Goal: Check status: Check status

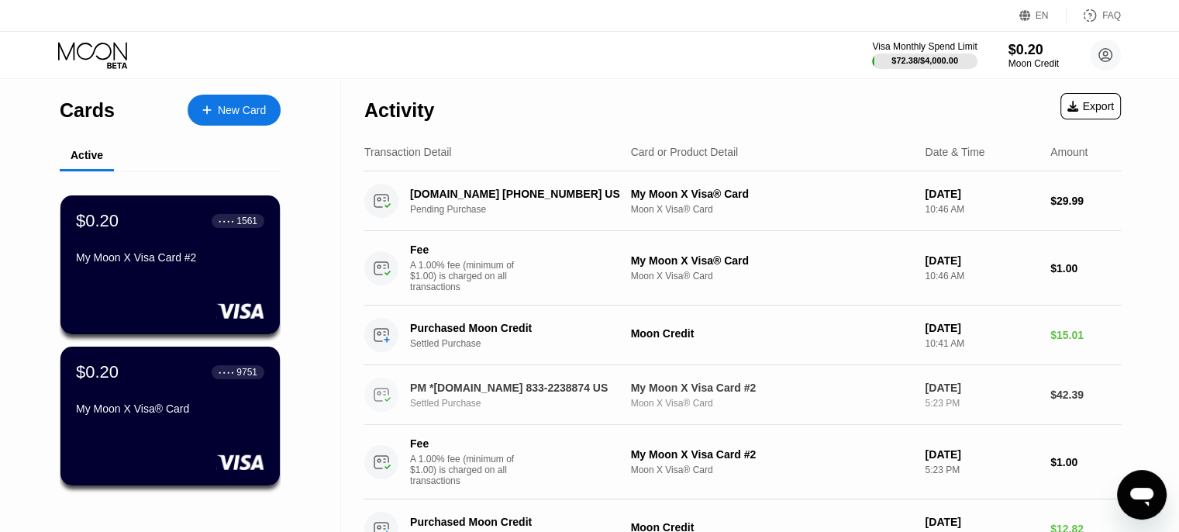
click at [493, 406] on div "Settled Purchase" at bounding box center [524, 403] width 229 height 11
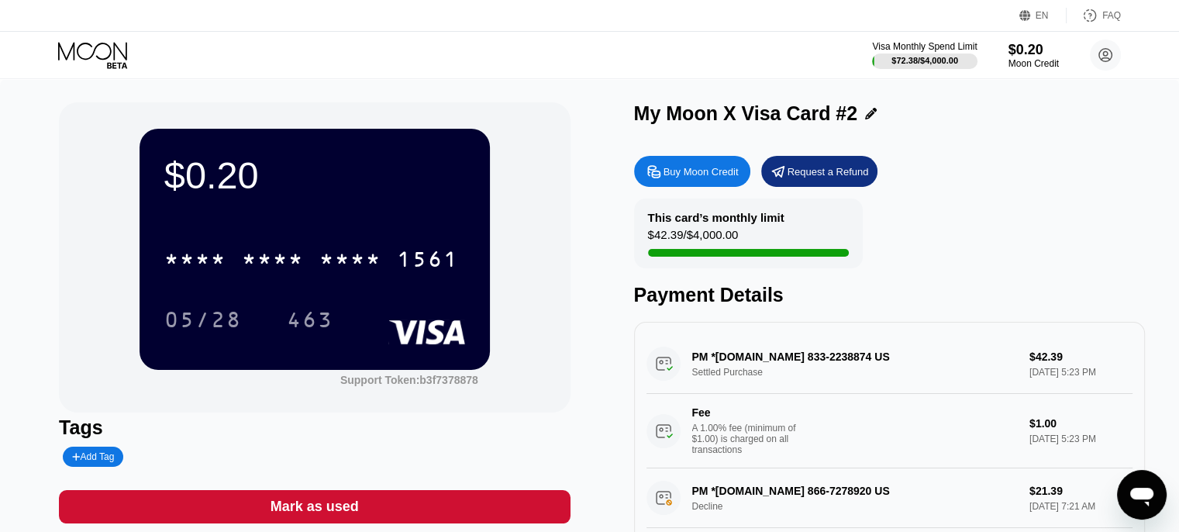
click at [78, 44] on icon at bounding box center [94, 55] width 72 height 27
